Goal: Check status: Check status

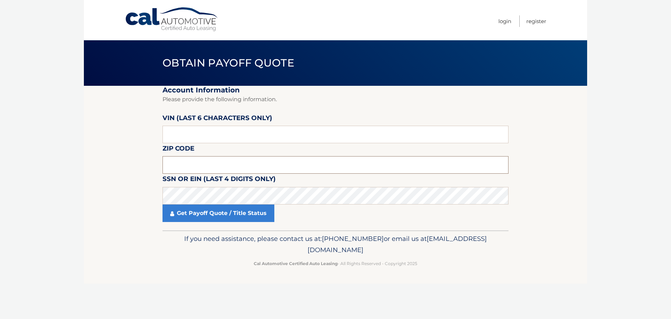
click at [222, 167] on input "text" at bounding box center [336, 164] width 346 height 17
type input "08759"
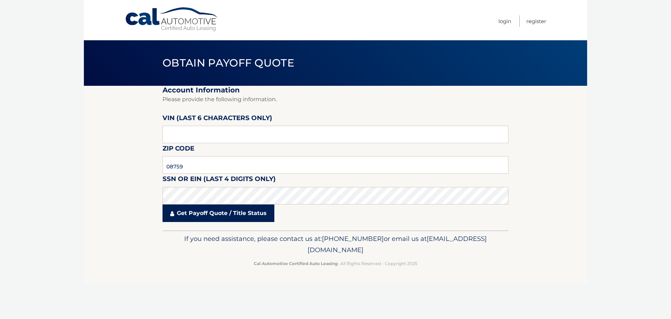
click at [222, 210] on link "Get Payoff Quote / Title Status" at bounding box center [219, 212] width 112 height 17
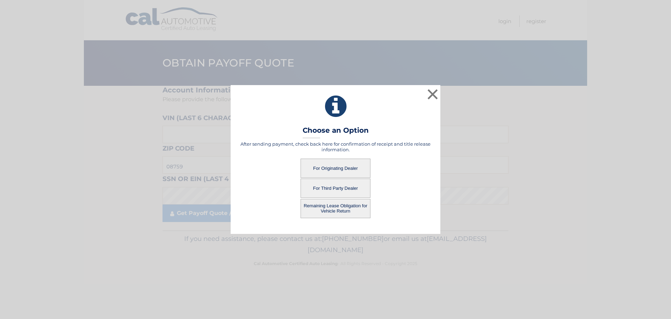
click at [339, 167] on button "For Originating Dealer" at bounding box center [336, 167] width 70 height 19
click at [335, 166] on button "For Originating Dealer" at bounding box center [336, 167] width 70 height 19
